Goal: Check status: Check status

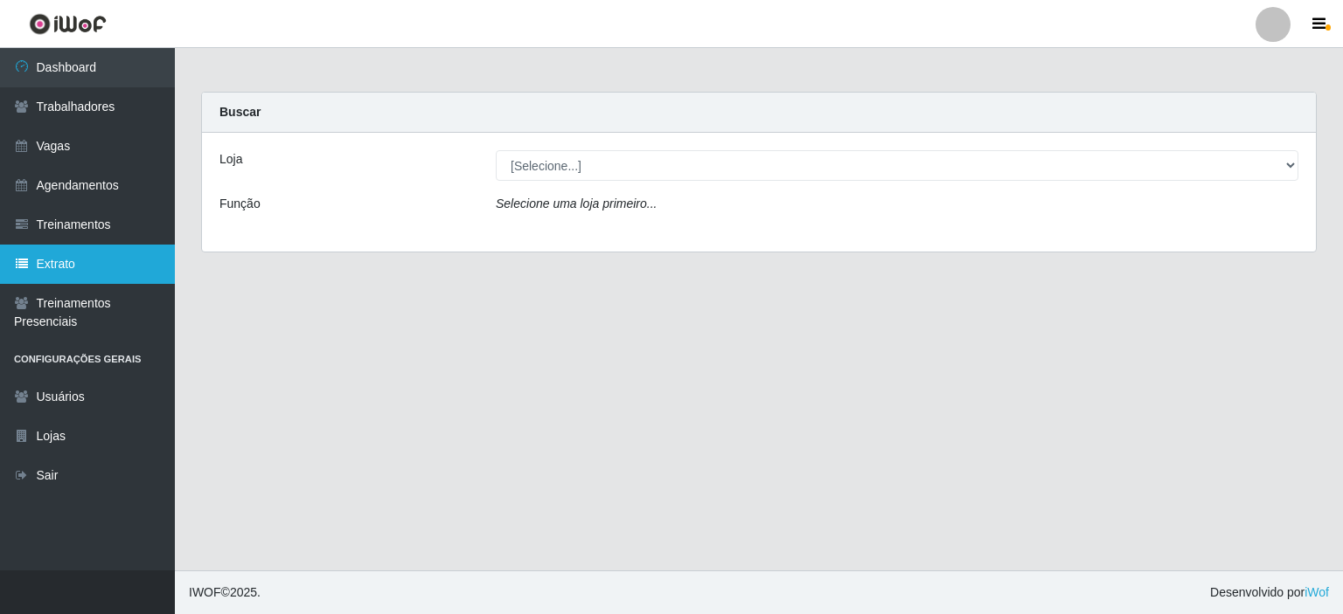
click at [70, 258] on link "Extrato" at bounding box center [87, 264] width 175 height 39
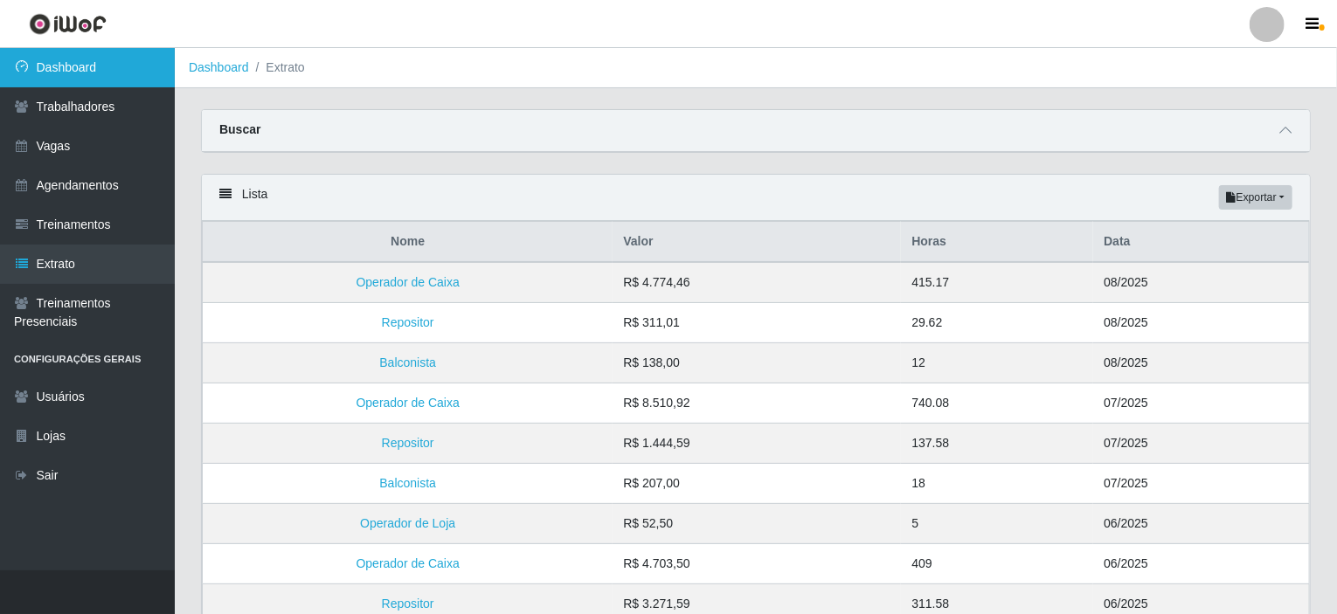
click at [84, 73] on link "Dashboard" at bounding box center [87, 67] width 175 height 39
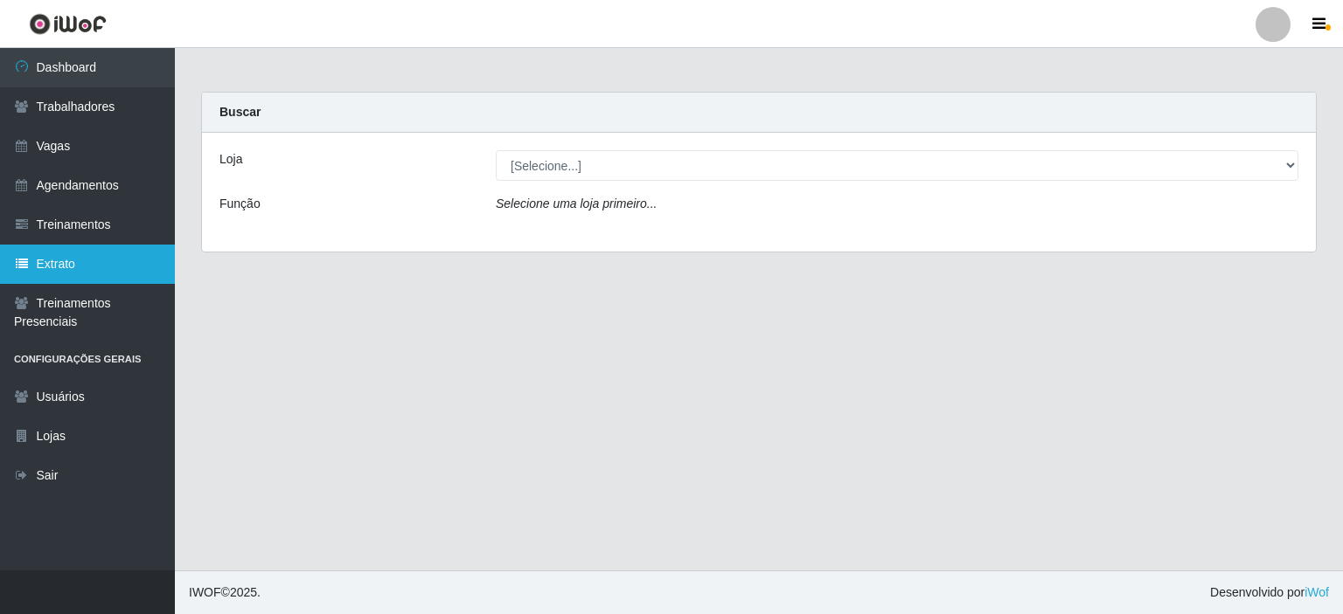
click at [63, 254] on link "Extrato" at bounding box center [87, 264] width 175 height 39
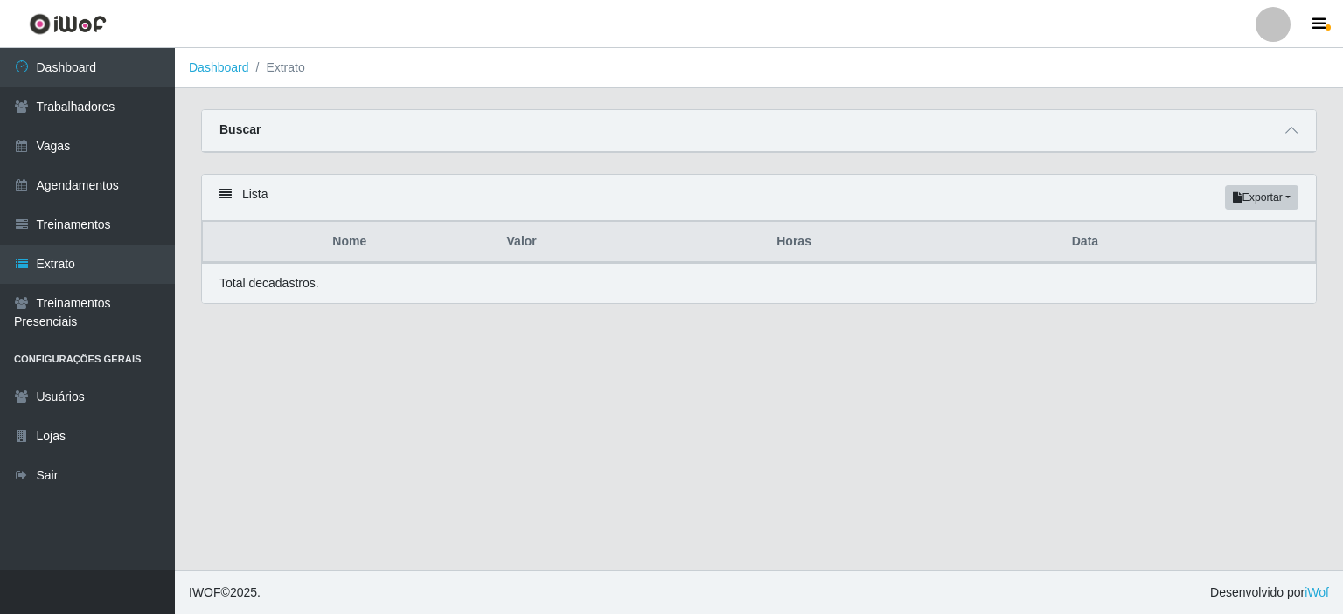
click at [1290, 142] on div "Buscar" at bounding box center [759, 131] width 1114 height 42
click at [1293, 130] on icon at bounding box center [1291, 130] width 12 height 12
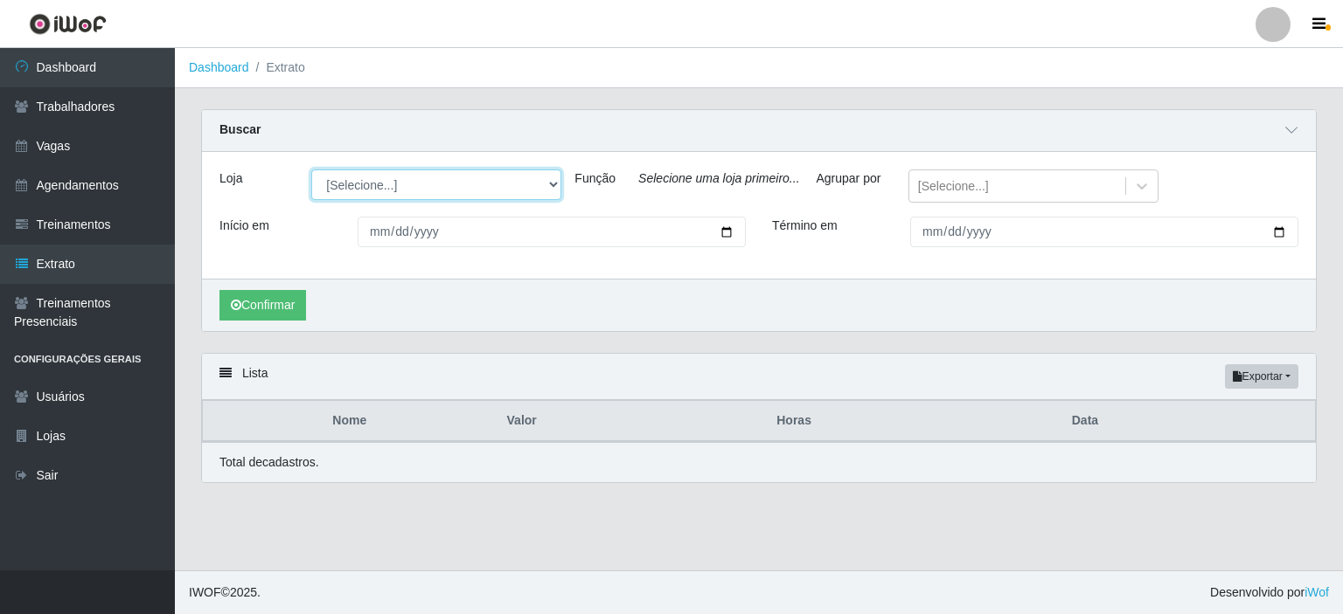
click at [430, 186] on select "[Selecione...] Rede Potiguar 4 - Extremoz Rede Potiguar 5 - Extremoz Rede Potig…" at bounding box center [436, 185] width 250 height 31
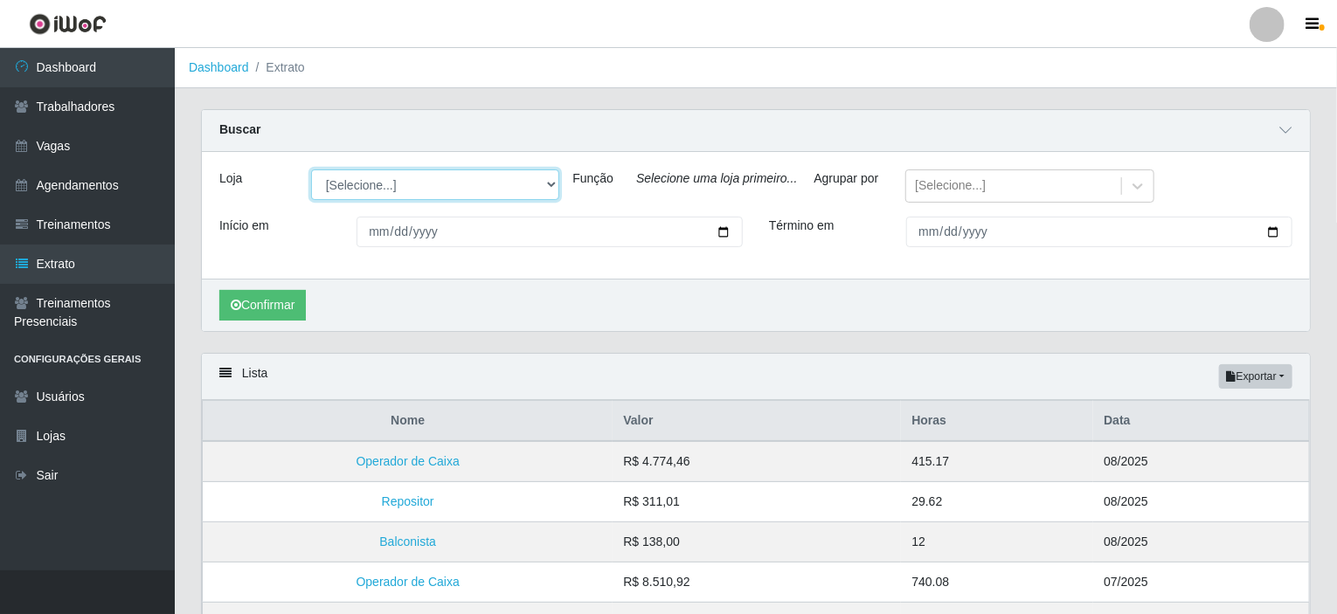
select select "78"
click at [311, 170] on select "[Selecione...] Rede Potiguar 4 - Extremoz Rede Potiguar 5 - Extremoz Rede Potig…" at bounding box center [435, 185] width 248 height 31
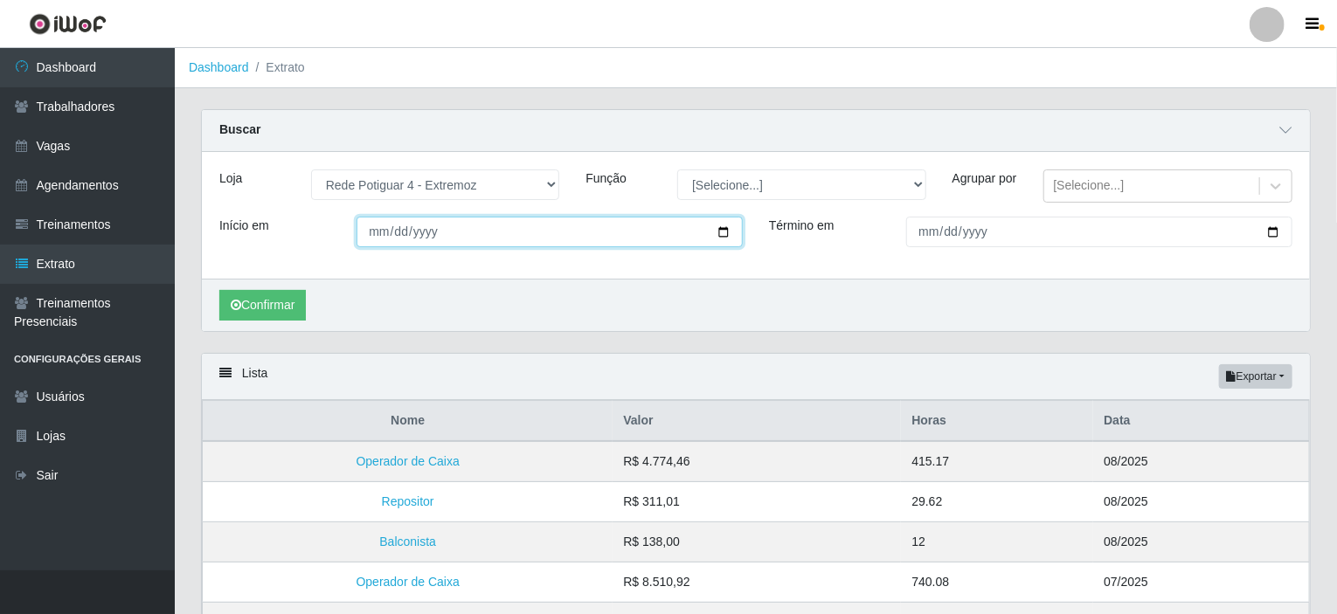
click at [571, 240] on input "Início em" at bounding box center [550, 232] width 386 height 31
click at [717, 243] on input "Início em" at bounding box center [550, 232] width 386 height 31
type input "[DATE]"
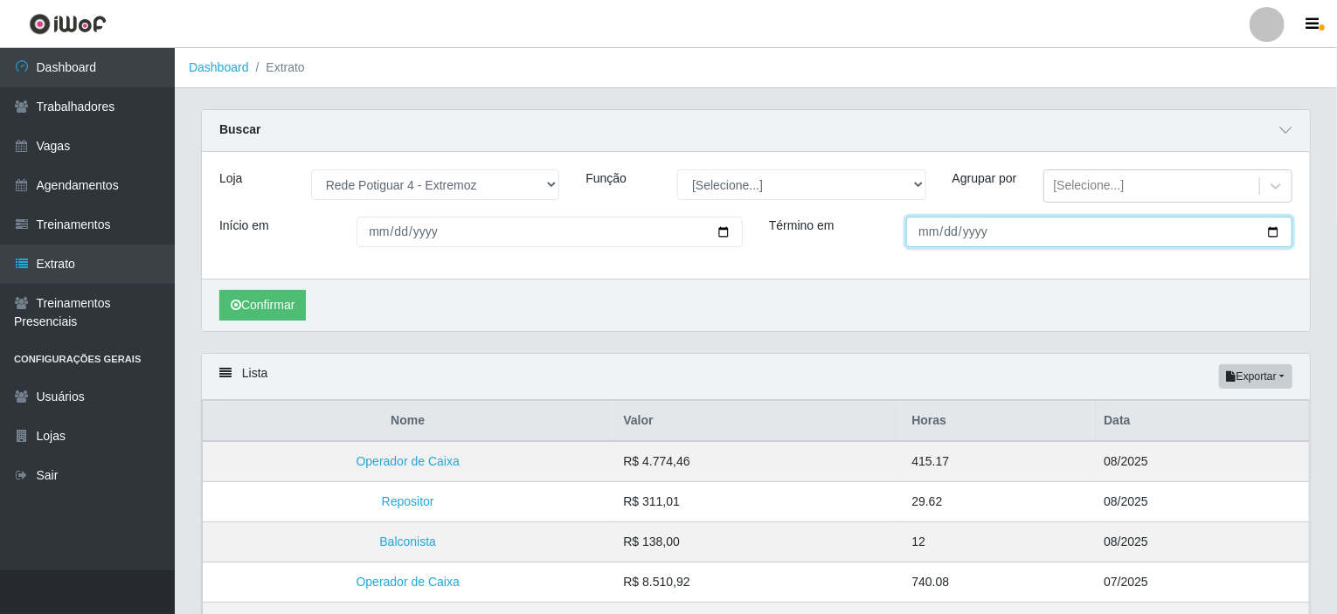
click at [1078, 239] on input "Término em" at bounding box center [1099, 232] width 386 height 31
click at [1273, 242] on input "Término em" at bounding box center [1099, 232] width 386 height 31
type input "[DATE]"
click at [1142, 239] on input "[DATE]" at bounding box center [1099, 232] width 386 height 31
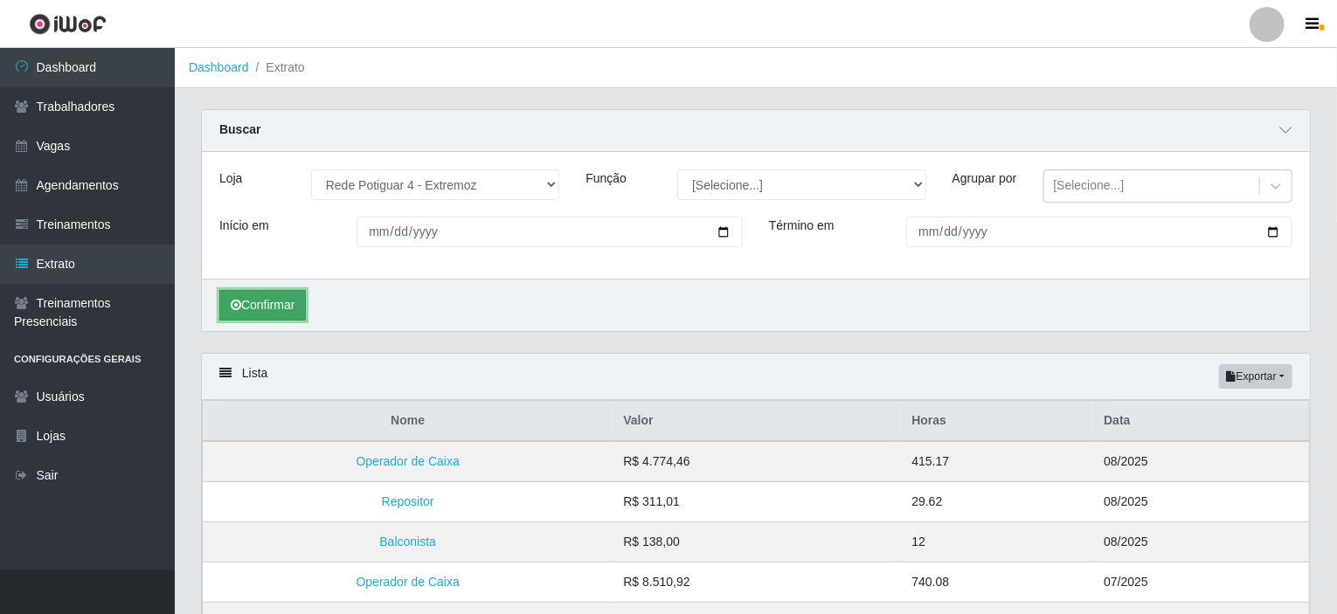
drag, startPoint x: 261, startPoint y: 317, endPoint x: 264, endPoint y: 307, distance: 10.8
click at [260, 317] on button "Confirmar" at bounding box center [262, 305] width 87 height 31
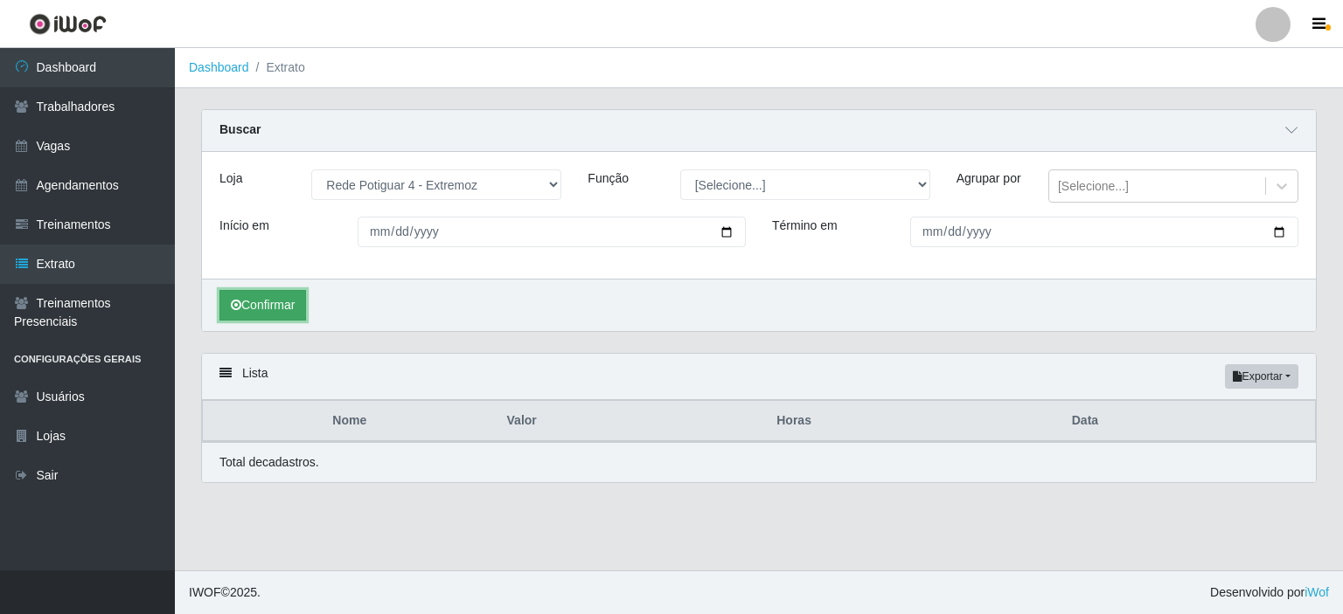
click at [266, 308] on button "Confirmar" at bounding box center [262, 305] width 87 height 31
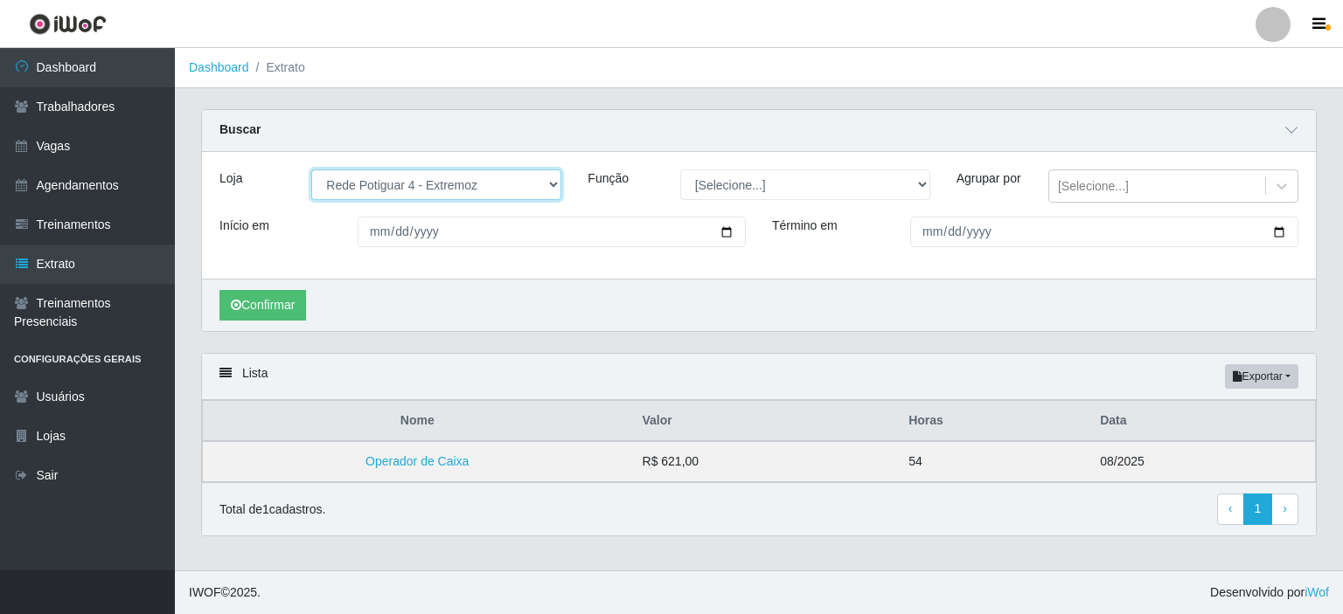
click at [500, 184] on select "[Selecione...] Rede Potiguar 4 - Extremoz Rede Potiguar 5 - Extremoz Rede Potig…" at bounding box center [436, 185] width 250 height 31
click at [311, 170] on select "[Selecione...] Rede Potiguar 4 - Extremoz Rede Potiguar 5 - Extremoz Rede Potig…" at bounding box center [436, 185] width 250 height 31
click at [466, 195] on select "[Selecione...] Rede Potiguar 4 - Extremoz Rede Potiguar 5 - Extremoz Rede Potig…" at bounding box center [436, 185] width 250 height 31
click at [311, 170] on select "[Selecione...] Rede Potiguar 4 - Extremoz Rede Potiguar 5 - Extremoz Rede Potig…" at bounding box center [436, 185] width 250 height 31
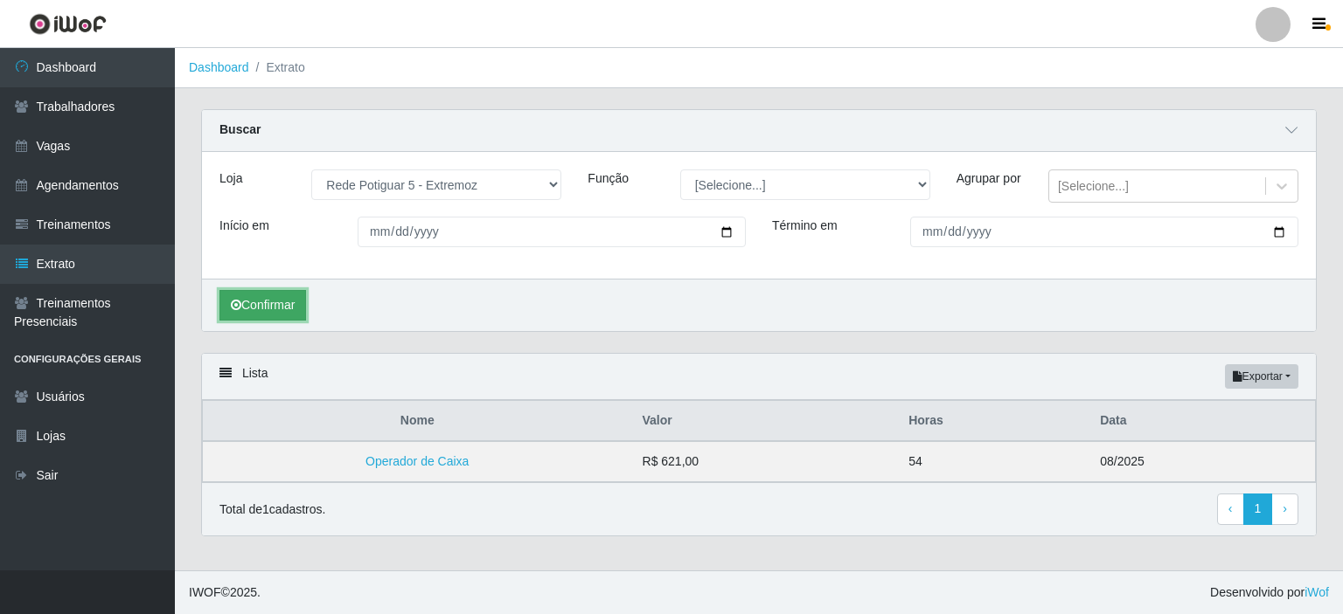
click at [247, 315] on button "Confirmar" at bounding box center [262, 305] width 87 height 31
click at [267, 314] on button "Confirmar" at bounding box center [262, 305] width 87 height 31
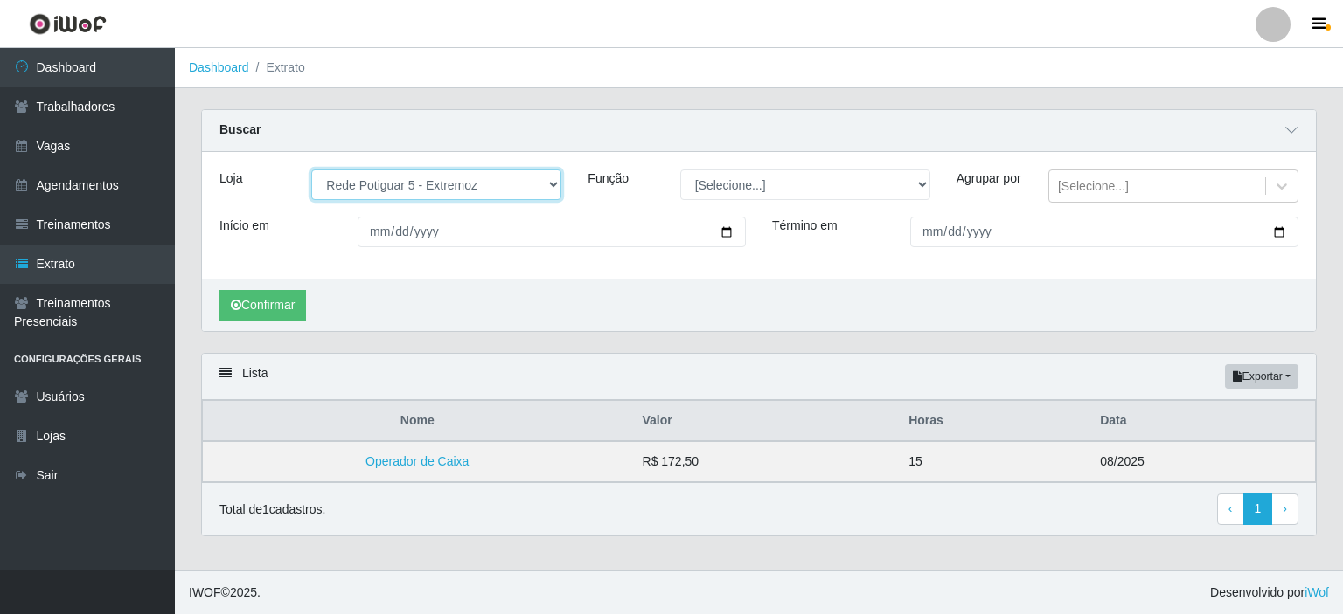
drag, startPoint x: 365, startPoint y: 181, endPoint x: 369, endPoint y: 197, distance: 16.1
click at [366, 181] on select "[Selecione...] Rede Potiguar 4 - Extremoz Rede Potiguar 5 - Extremoz Rede Potig…" at bounding box center [436, 185] width 250 height 31
select select "80"
click at [311, 170] on select "[Selecione...] Rede Potiguar 4 - Extremoz Rede Potiguar 5 - Extremoz Rede Potig…" at bounding box center [436, 185] width 250 height 31
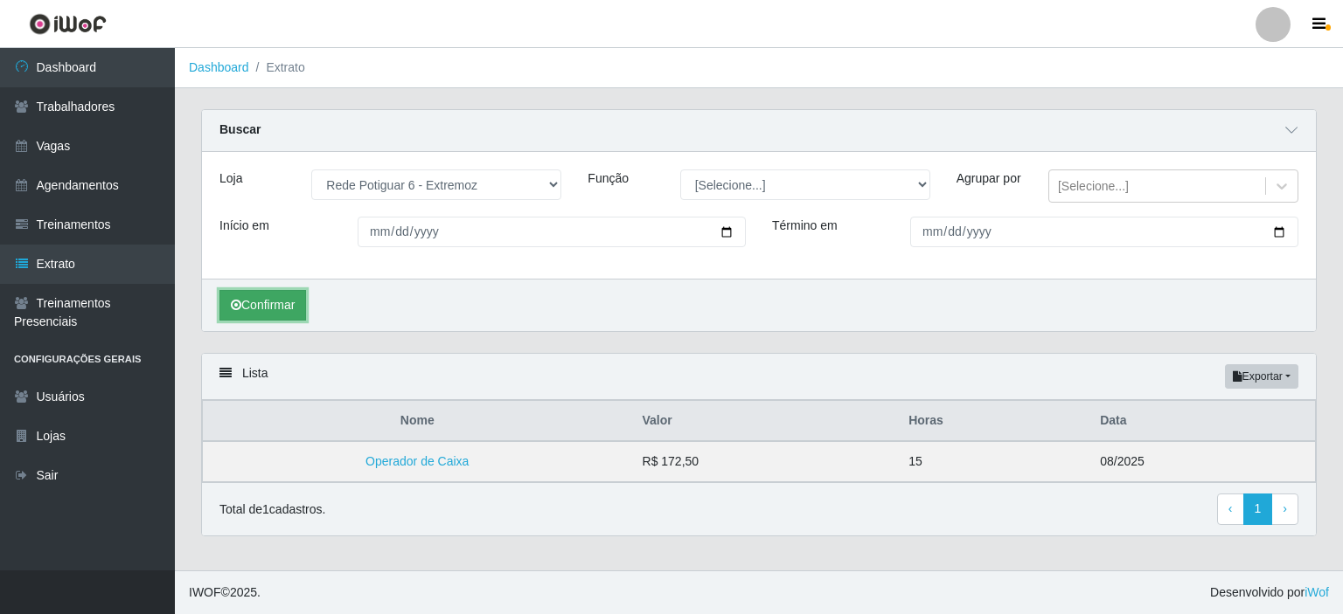
click at [290, 315] on button "Confirmar" at bounding box center [262, 305] width 87 height 31
